Goal: Task Accomplishment & Management: Complete application form

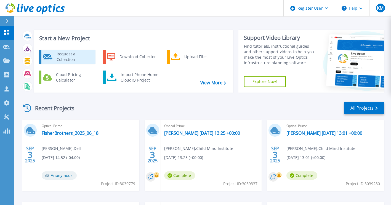
click at [51, 60] on icon at bounding box center [48, 57] width 10 height 6
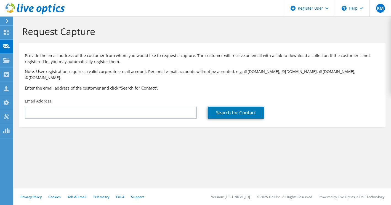
click at [174, 153] on div "Request Capture Provide the email address of the customer from whom you would l…" at bounding box center [202, 111] width 377 height 189
click at [288, 167] on div "Request Capture Provide the email address of the customer from whom you would l…" at bounding box center [202, 111] width 377 height 189
click at [307, 115] on div "Search for Contact" at bounding box center [293, 109] width 183 height 26
click at [129, 98] on div "Email Address" at bounding box center [110, 109] width 183 height 26
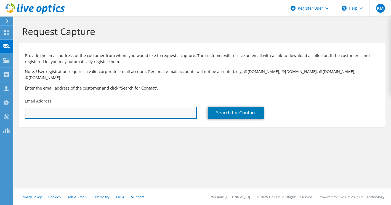
drag, startPoint x: 131, startPoint y: 109, endPoint x: 136, endPoint y: 109, distance: 5.0
click at [131, 109] on input "text" at bounding box center [111, 113] width 172 height 12
paste input "msudranski@mtc-nyc.org"
type input "msudranski@mtc-nyc.org"
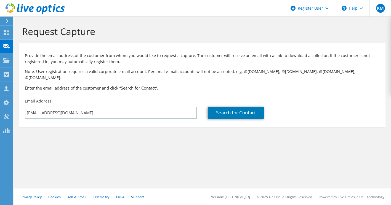
click at [266, 107] on div "Search for Contact" at bounding box center [294, 113] width 172 height 12
drag, startPoint x: 255, startPoint y: 109, endPoint x: 257, endPoint y: 114, distance: 5.3
click at [255, 109] on link "Search for Contact" at bounding box center [236, 113] width 56 height 12
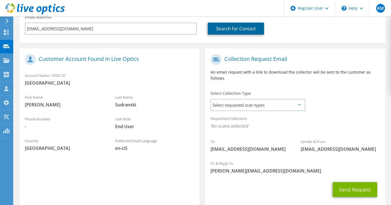
scroll to position [109, 0]
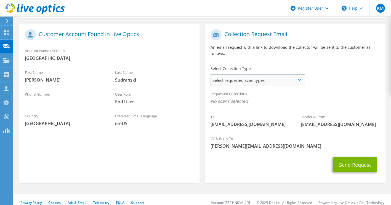
click at [248, 75] on span "Select requested scan types" at bounding box center [257, 80] width 93 height 11
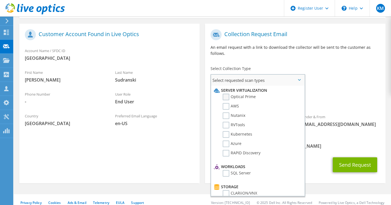
drag, startPoint x: 238, startPoint y: 91, endPoint x: 241, endPoint y: 90, distance: 3.5
click at [237, 94] on label "Optical Prime" at bounding box center [239, 97] width 33 height 7
click at [0, 0] on input "Optical Prime" at bounding box center [0, 0] width 0 height 0
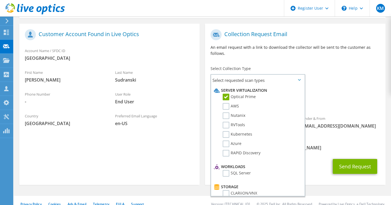
click at [317, 74] on div "To msudranski@mtc-nyc.org Sender & From liveoptics@liveoptics.com" at bounding box center [295, 80] width 180 height 108
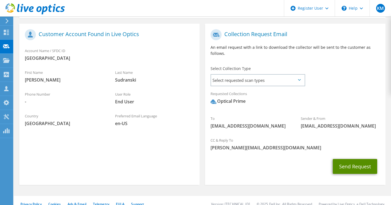
click at [340, 160] on button "Send Request" at bounding box center [355, 166] width 44 height 15
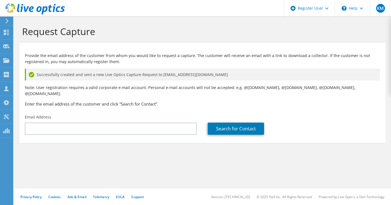
click at [358, 184] on div "Request Capture Provide the email address of the customer from whom you would l…" at bounding box center [202, 111] width 377 height 189
click at [322, 129] on div "Search for Contact" at bounding box center [294, 129] width 172 height 12
click at [311, 112] on div "Search for Contact" at bounding box center [293, 125] width 183 height 26
click at [30, 8] on use at bounding box center [35, 8] width 59 height 11
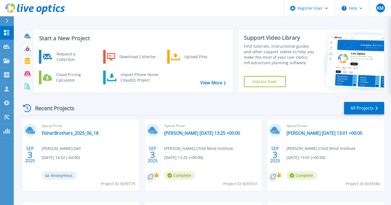
drag, startPoint x: 195, startPoint y: 104, endPoint x: 195, endPoint y: 99, distance: 4.7
click at [195, 104] on div "Recent Projects All Projects" at bounding box center [202, 109] width 363 height 14
drag, startPoint x: 217, startPoint y: 27, endPoint x: 213, endPoint y: 28, distance: 4.9
click at [217, 27] on div "Start a New Project Request a Collection Download Collector Upload Files Cloud …" at bounding box center [202, 61] width 363 height 72
click at [187, 114] on div "Recent Projects All Projects" at bounding box center [202, 109] width 363 height 14
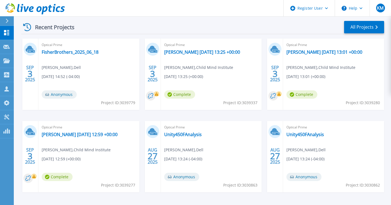
scroll to position [100, 0]
